Goal: Download file/media

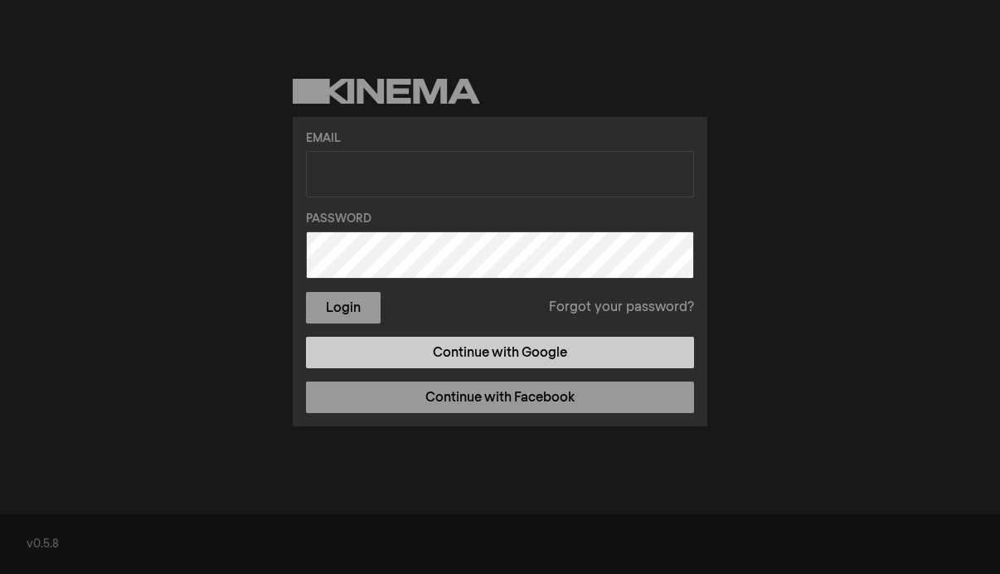
click at [464, 353] on link "Continue with Google" at bounding box center [500, 353] width 388 height 32
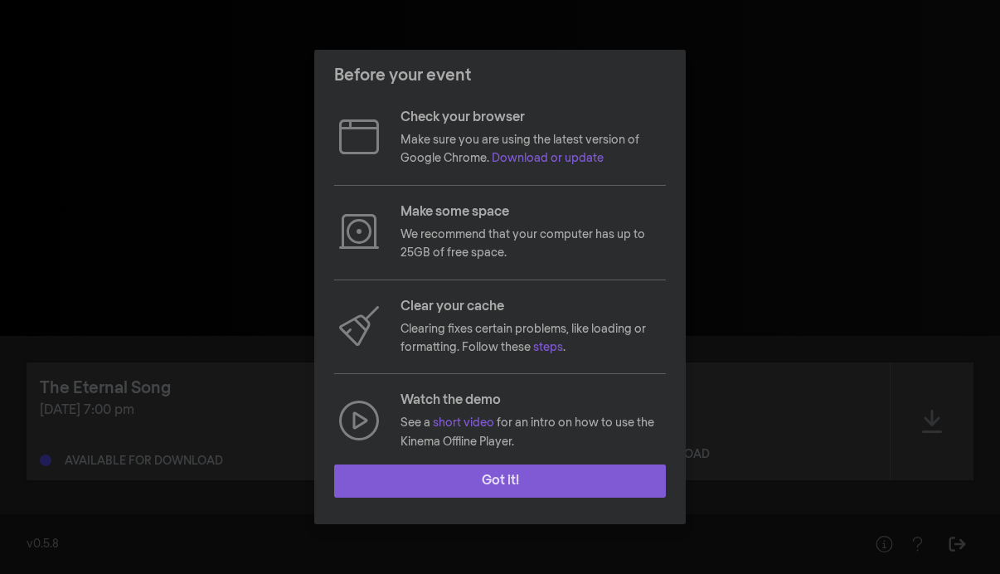
click at [522, 482] on button "Got it!" at bounding box center [500, 480] width 332 height 33
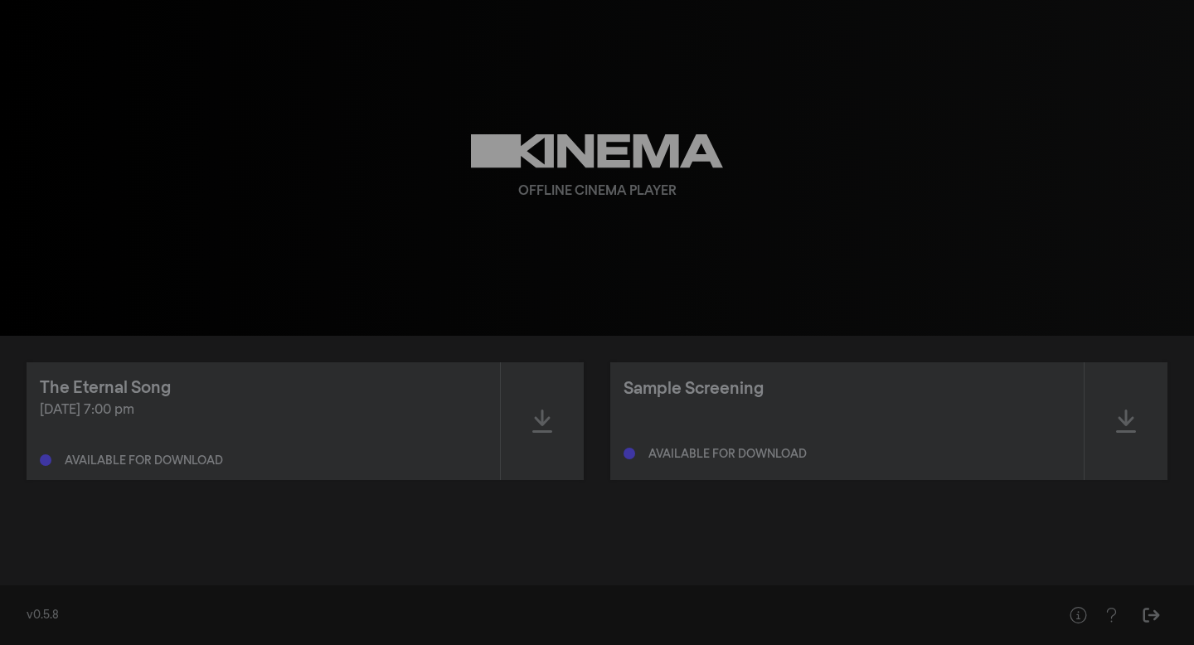
click at [304, 426] on div "Sep 12, 2025 at 7:00 pm Available for download" at bounding box center [263, 434] width 447 height 66
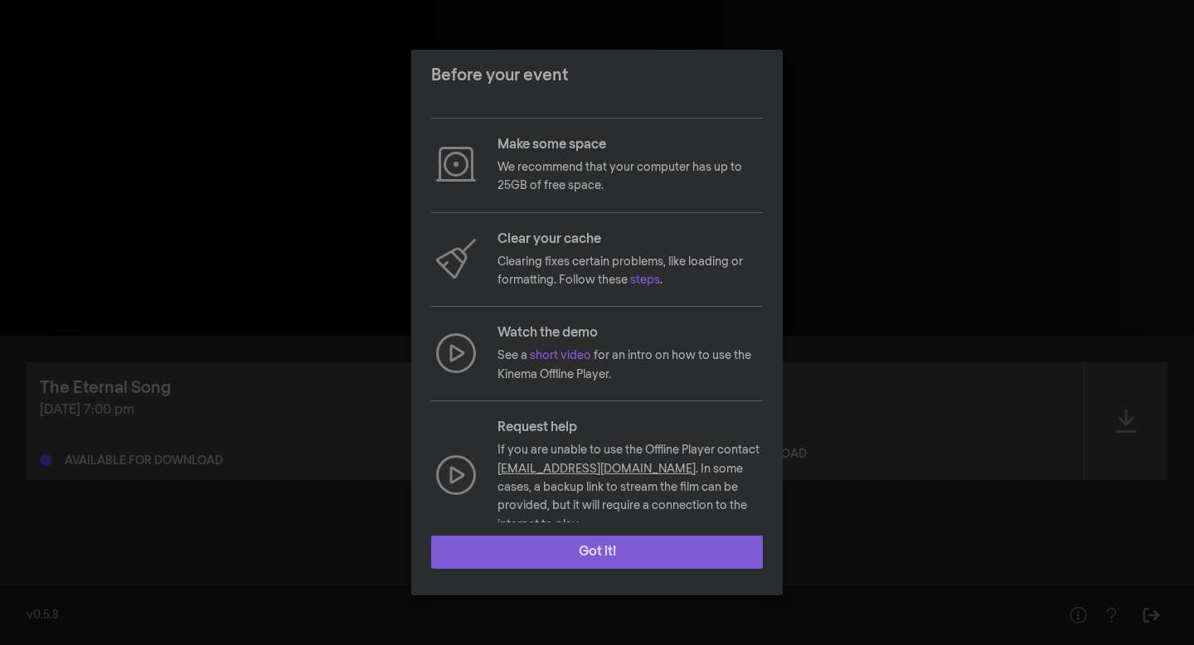
click at [598, 562] on button "Got it!" at bounding box center [597, 552] width 332 height 33
